Goal: Register for event/course

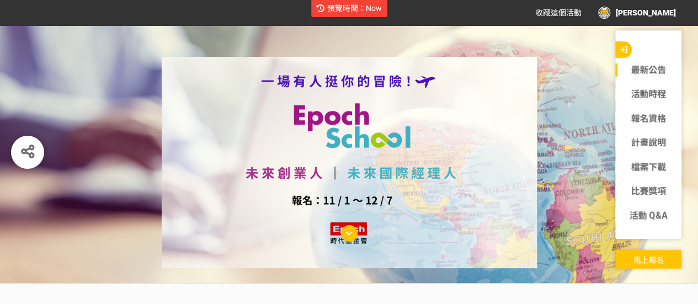
click at [646, 266] on button "馬上報名" at bounding box center [649, 259] width 66 height 19
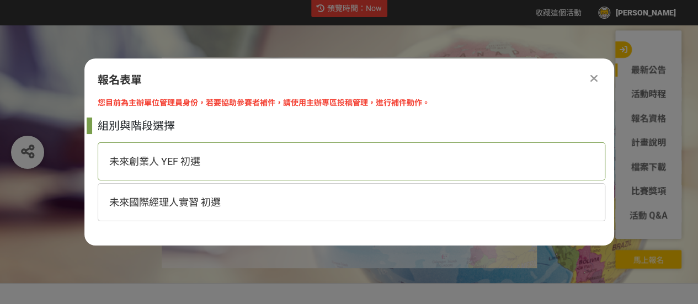
click at [224, 161] on div "未來創業人 YEF 初選" at bounding box center [352, 161] width 508 height 38
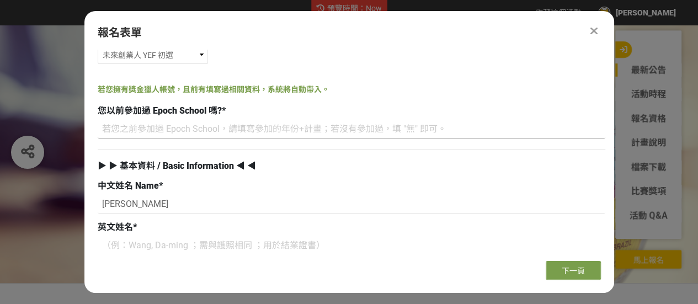
scroll to position [110, 0]
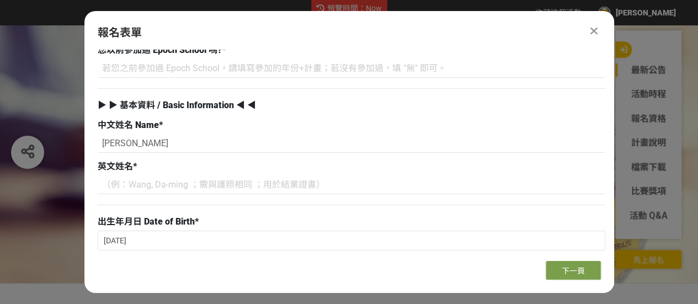
click at [595, 281] on div "報名表單 您目前為主辦單位管理員身份，若要協助參賽者補件，請使用主辦專區投稿管理，進行補件動作。 組別與階段選擇 未來創業人 YEF 初選 未來國際經理人實習…" at bounding box center [349, 152] width 530 height 282
click at [581, 270] on span "下一頁" at bounding box center [573, 271] width 23 height 9
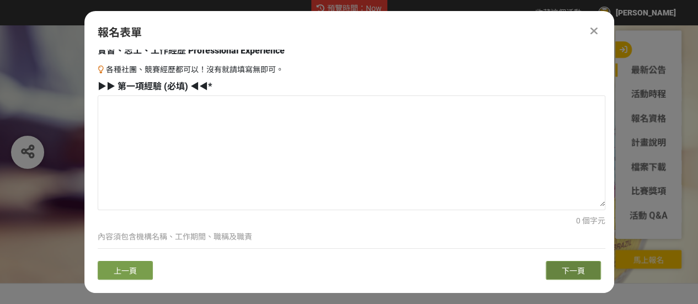
click at [581, 270] on span "下一頁" at bounding box center [573, 271] width 23 height 9
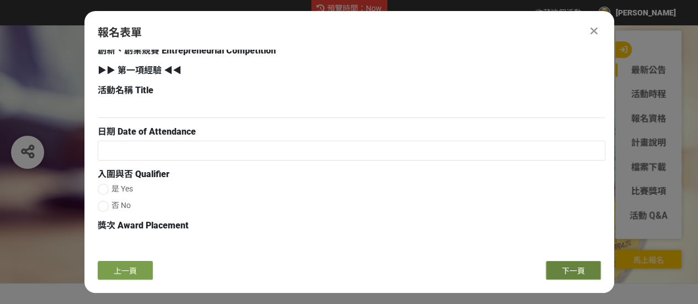
click at [581, 270] on span "下一頁" at bounding box center [573, 271] width 23 height 9
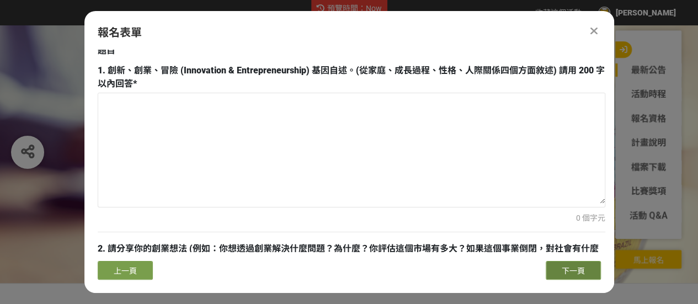
click at [581, 270] on span "下一頁" at bounding box center [573, 271] width 23 height 9
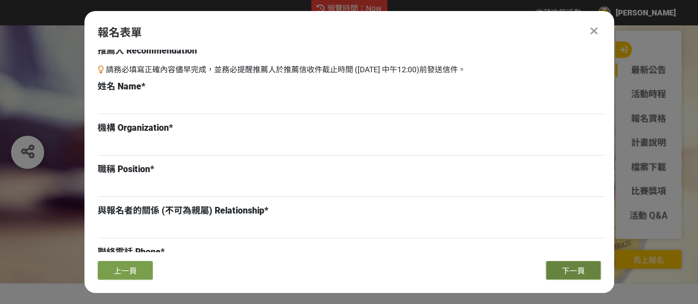
click at [581, 270] on span "下一頁" at bounding box center [573, 271] width 23 height 9
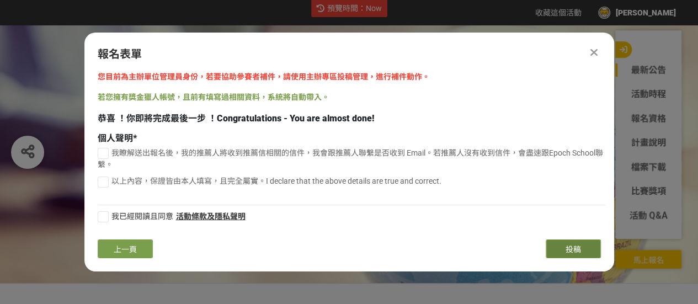
scroll to position [0, 0]
click at [581, 270] on div "報名表單 您目前為主辦單位管理員身份，若要協助參賽者補件，請使用主辦專區投稿管理，進行補件動作。 若您擁有獎金獵人帳號，且前有填寫過相關資料，系統將自動帶入。…" at bounding box center [349, 152] width 530 height 239
click at [106, 158] on div at bounding box center [103, 153] width 11 height 11
checkbox input "true"
click at [104, 181] on div at bounding box center [103, 182] width 11 height 11
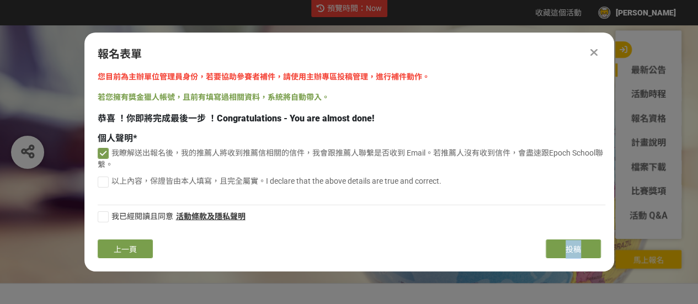
checkbox input "true"
click at [105, 216] on div at bounding box center [103, 216] width 11 height 11
checkbox input "true"
click at [579, 192] on div "您目前為主辦單位管理員身份，若要協助參賽者補件，請使用主辦專區投稿管理，進行補件動作。 若您擁有獎金獵人帳號，且前有填寫過相關資料，系統將自動帶入。 恭喜 ！…" at bounding box center [349, 151] width 530 height 160
click at [133, 251] on span "上一頁" at bounding box center [125, 249] width 23 height 9
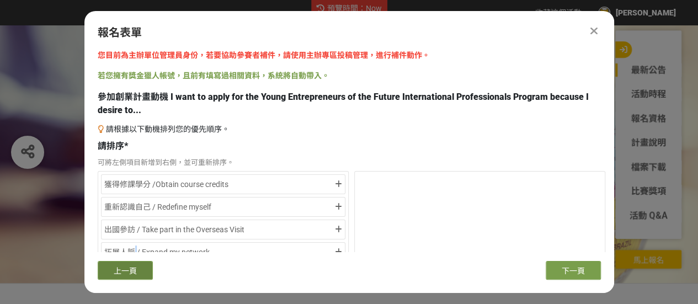
click at [133, 251] on div "拓展人脈 / Expand my network" at bounding box center [218, 252] width 229 height 13
click at [133, 251] on div "測試自己的潛能、耐力 / Challenge my resilience and capabilities" at bounding box center [218, 252] width 229 height 13
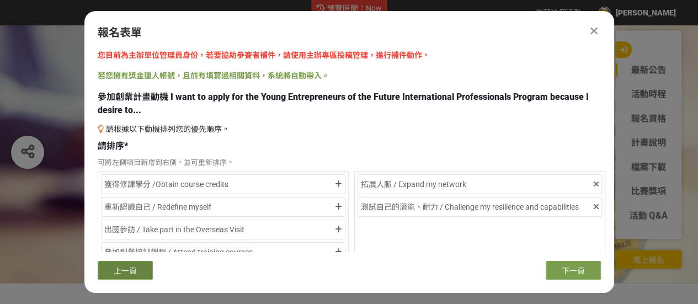
click at [133, 262] on button "上一頁" at bounding box center [125, 270] width 55 height 19
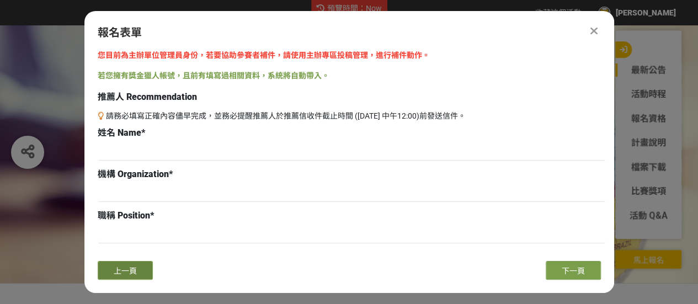
click at [133, 262] on button "上一頁" at bounding box center [125, 270] width 55 height 19
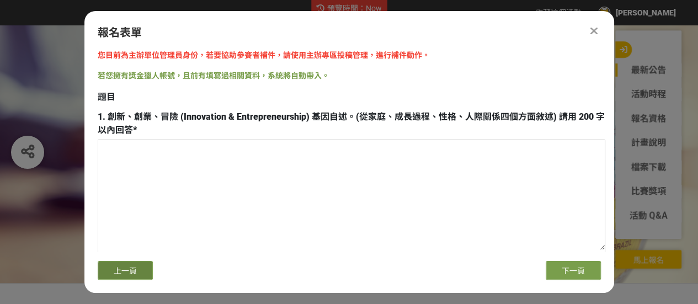
click at [133, 262] on button "上一頁" at bounding box center [125, 270] width 55 height 19
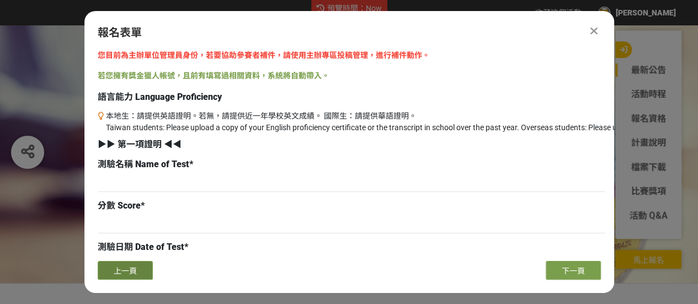
click at [133, 262] on button "上一頁" at bounding box center [125, 270] width 55 height 19
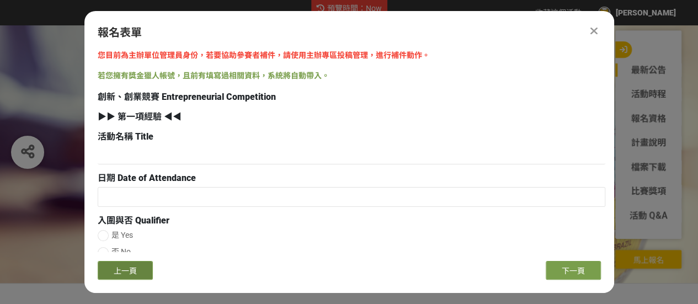
click at [133, 262] on button "上一頁" at bounding box center [125, 270] width 55 height 19
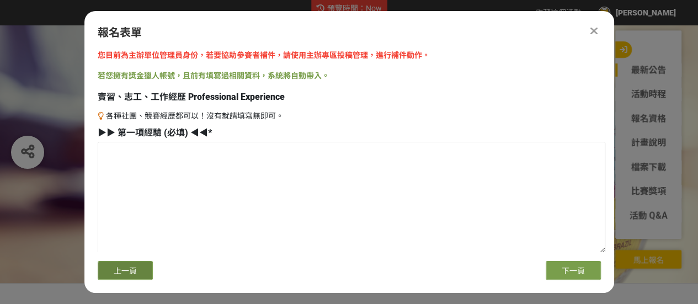
click at [133, 262] on button "上一頁" at bounding box center [125, 270] width 55 height 19
click at [133, 262] on div "上一頁" at bounding box center [224, 270] width 252 height 19
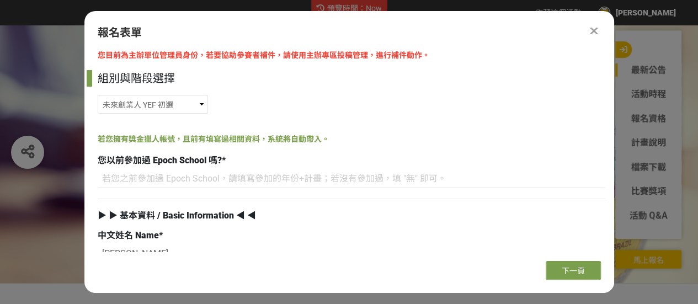
click at [133, 262] on div at bounding box center [224, 270] width 252 height 19
click at [574, 276] on span "下一頁" at bounding box center [573, 271] width 23 height 9
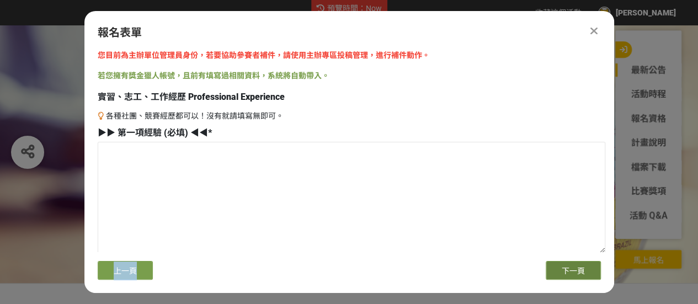
click at [574, 276] on span "下一頁" at bounding box center [573, 271] width 23 height 9
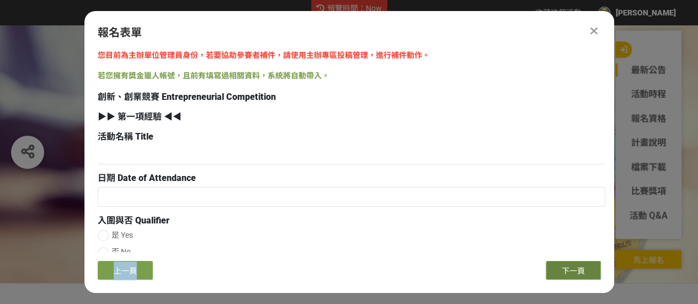
click at [574, 276] on span "下一頁" at bounding box center [573, 271] width 23 height 9
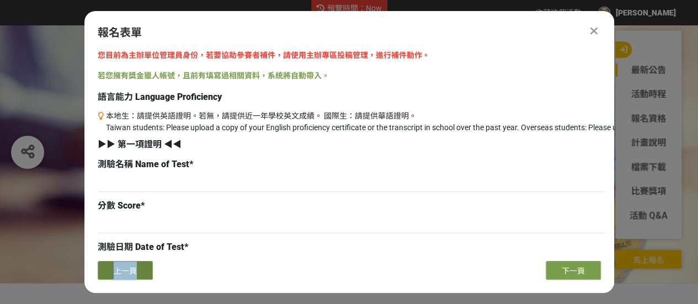
click at [145, 273] on button "上一頁" at bounding box center [125, 270] width 55 height 19
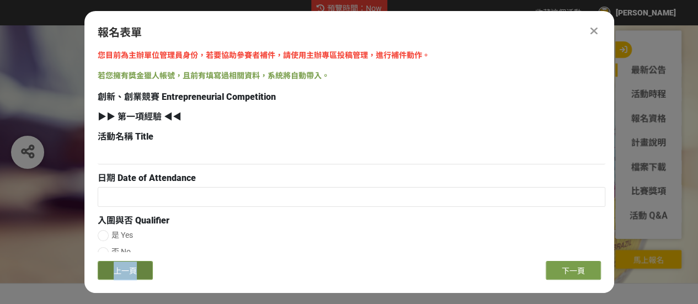
click at [145, 273] on button "上一頁" at bounding box center [125, 270] width 55 height 19
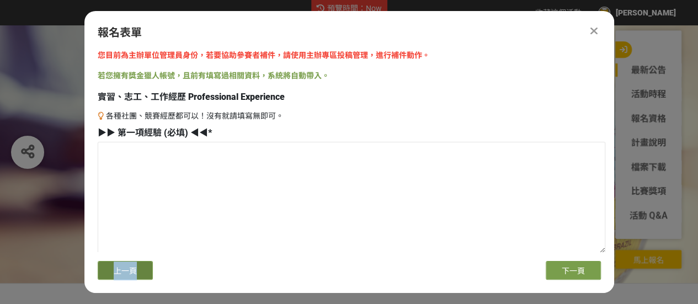
click at [145, 273] on button "上一頁" at bounding box center [125, 270] width 55 height 19
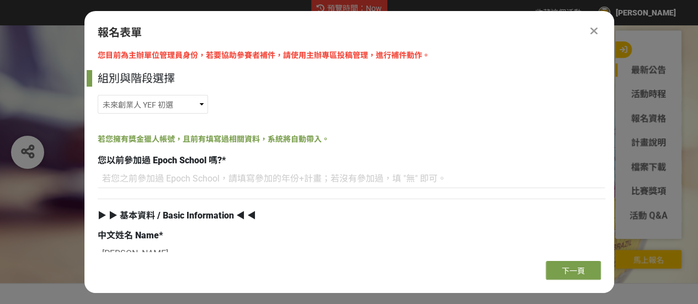
click at [145, 273] on div at bounding box center [224, 270] width 252 height 19
click at [307, 125] on div "您目前為主辦單位管理員身份，若要協助參賽者補件，請使用主辦專區投稿管理，進行補件動作。 組別與階段選擇 未來創業人 YEF 初選 未來國際經理人實習 初選 若…" at bounding box center [349, 151] width 530 height 203
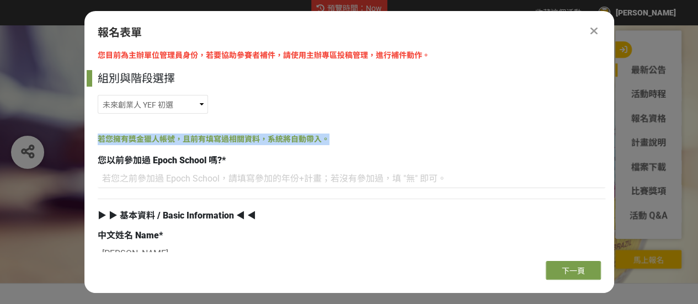
drag, startPoint x: 100, startPoint y: 139, endPoint x: 345, endPoint y: 139, distance: 245.2
click at [345, 139] on div "若您擁有獎金獵人帳號，且前有填寫過相關資料，系統將自動帶入。" at bounding box center [352, 140] width 508 height 12
copy span "若您擁有獎金獵人帳號，且前有填寫過相關資料，系統將自動帶入。"
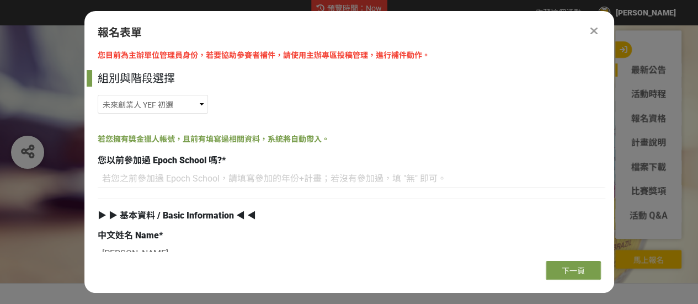
click at [593, 35] on icon at bounding box center [594, 30] width 7 height 11
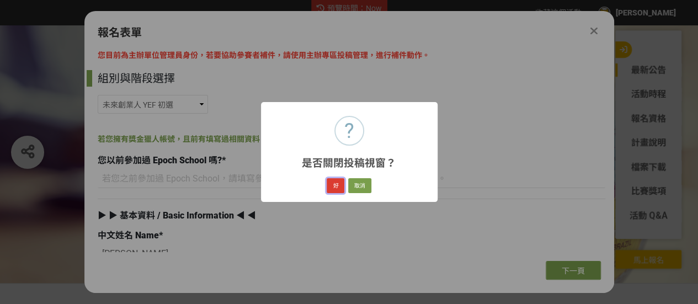
click at [331, 186] on button "好" at bounding box center [336, 185] width 18 height 15
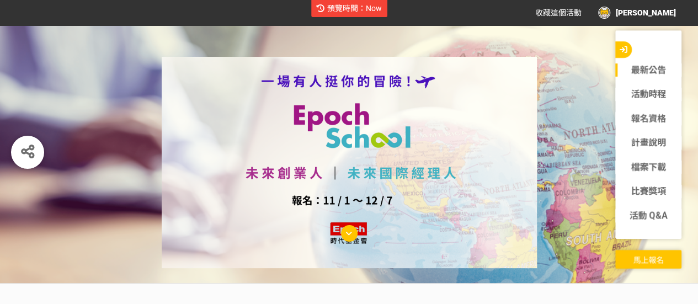
click at [665, 15] on div "[PERSON_NAME]" at bounding box center [638, 13] width 78 height 12
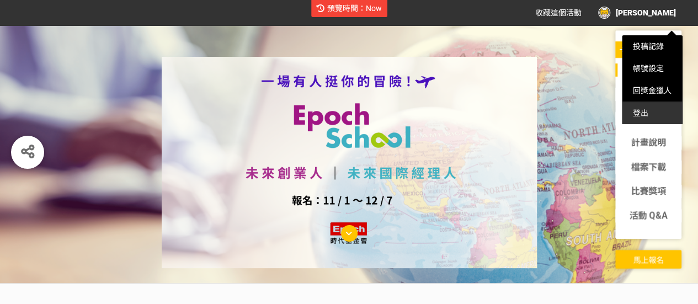
click at [650, 108] on div "登出" at bounding box center [652, 113] width 61 height 22
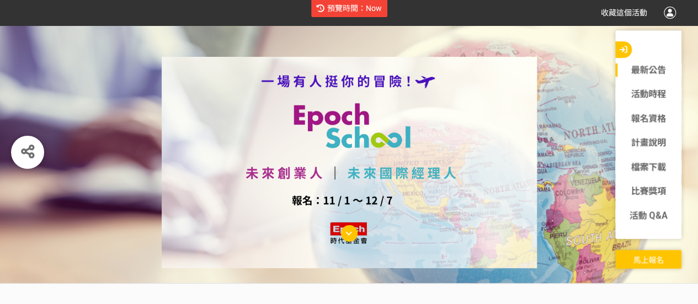
click at [671, 14] on div at bounding box center [670, 13] width 12 height 12
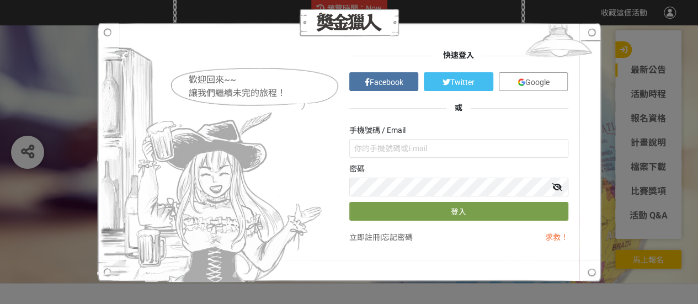
click at [354, 238] on link "立即註冊" at bounding box center [365, 237] width 31 height 9
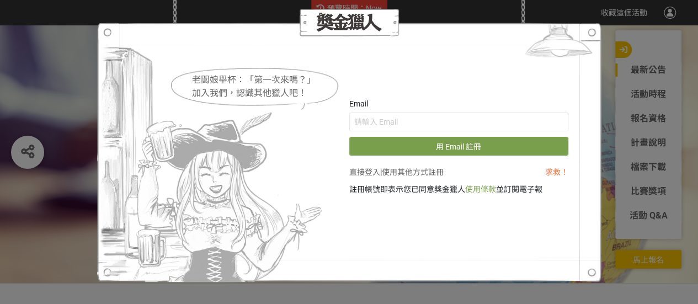
click at [421, 171] on link "使用其他方式註冊" at bounding box center [413, 172] width 62 height 9
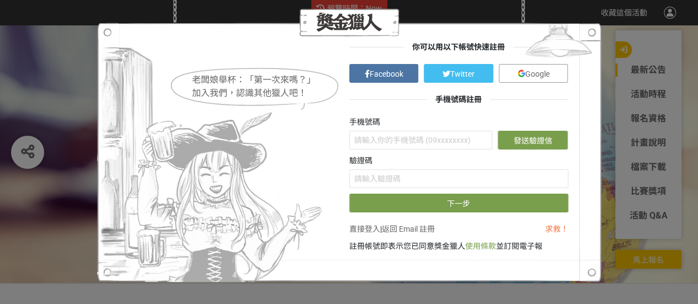
click at [605, 239] on div "老闆娘舉杯：「第一次來嗎？」 加入我們，認識其他獵人吧！ 你可以用以下帳號快速註冊 Facebook Twitter Google 手機號碼註冊 手機號碼 發…" at bounding box center [349, 152] width 698 height 304
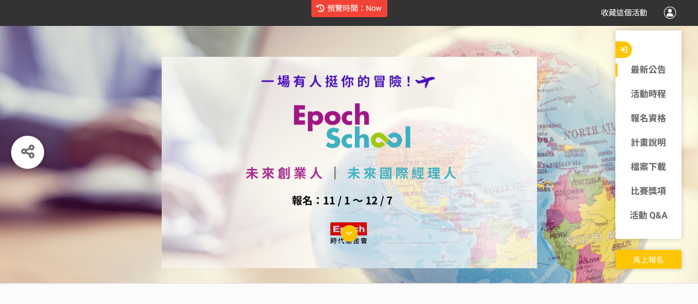
click at [665, 14] on div at bounding box center [670, 13] width 12 height 12
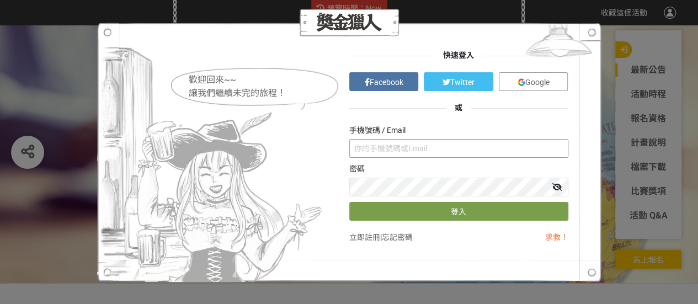
click at [410, 154] on input "text" at bounding box center [459, 148] width 219 height 19
type input "ㄍ"
type input "esther@epoch.org.tw"
click at [527, 76] on link "Google" at bounding box center [534, 81] width 70 height 19
